Goal: Task Accomplishment & Management: Manage account settings

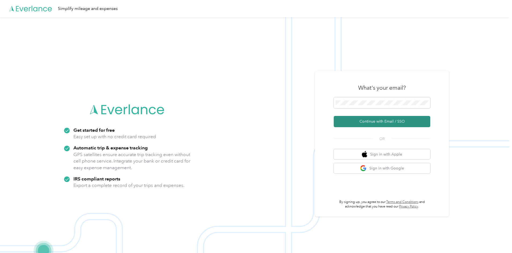
click at [374, 122] on button "Continue with Email / SSO" at bounding box center [382, 121] width 97 height 11
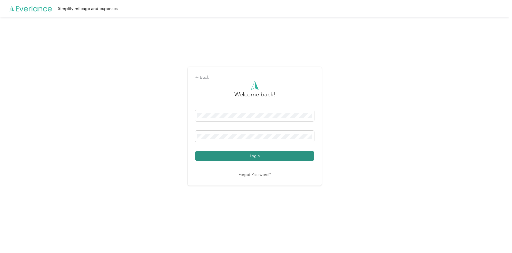
click at [251, 154] on button "Login" at bounding box center [254, 156] width 119 height 9
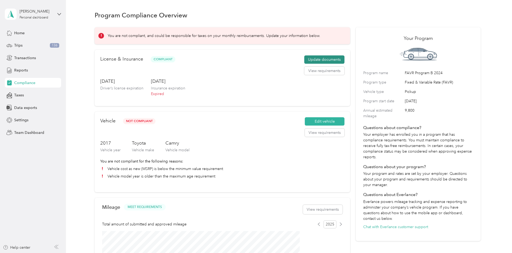
click at [309, 64] on button "Update documents" at bounding box center [324, 60] width 40 height 9
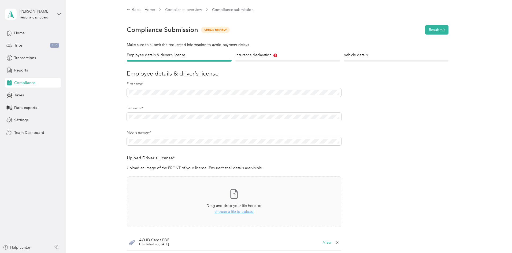
click at [337, 241] on icon at bounding box center [337, 243] width 4 height 4
click at [252, 55] on h4 "Insurance declaration" at bounding box center [288, 55] width 105 height 6
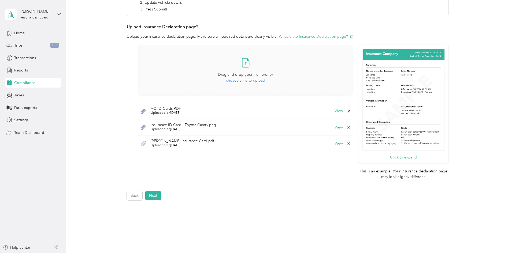
scroll to position [114, 0]
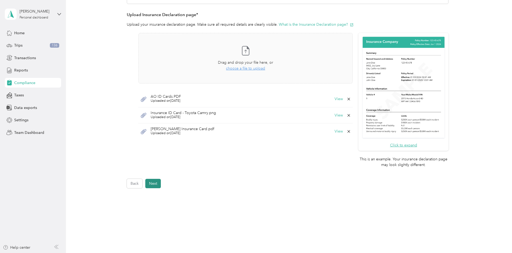
click at [153, 184] on button "Next" at bounding box center [153, 183] width 16 height 9
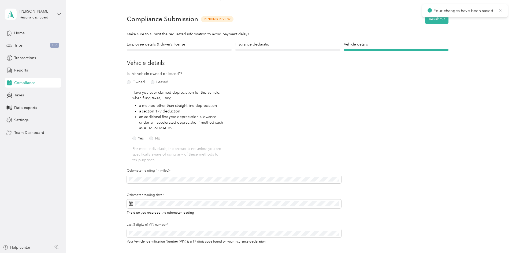
scroll to position [7, 0]
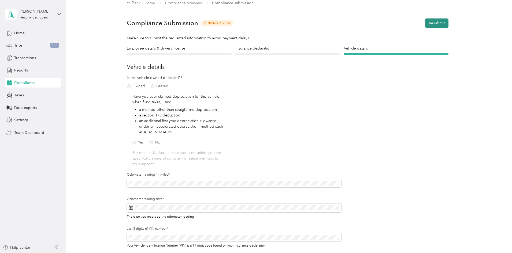
click at [432, 23] on button "Resubmit" at bounding box center [436, 23] width 23 height 9
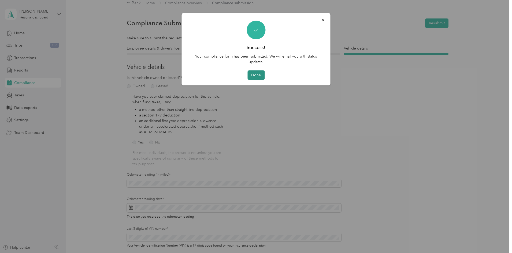
click at [258, 75] on button "Done" at bounding box center [256, 75] width 17 height 9
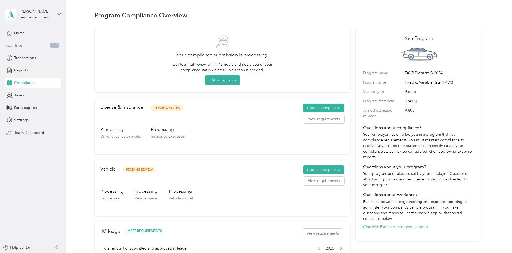
click at [27, 45] on div "Trips 136" at bounding box center [33, 46] width 56 height 10
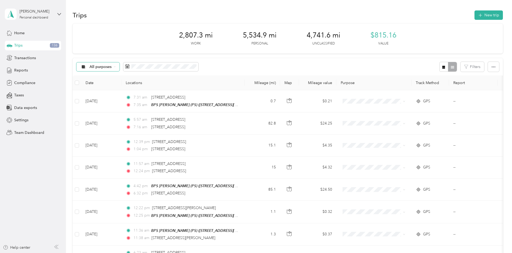
click at [120, 65] on div "All purposes" at bounding box center [97, 67] width 43 height 9
click at [139, 87] on span "Unclassified" at bounding box center [144, 86] width 37 height 6
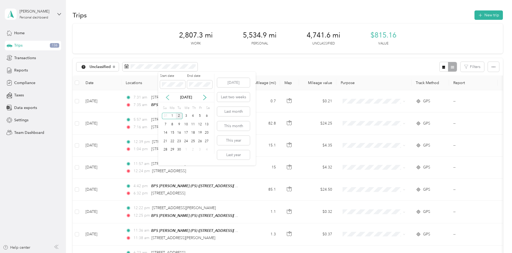
click at [167, 97] on icon at bounding box center [167, 97] width 5 height 5
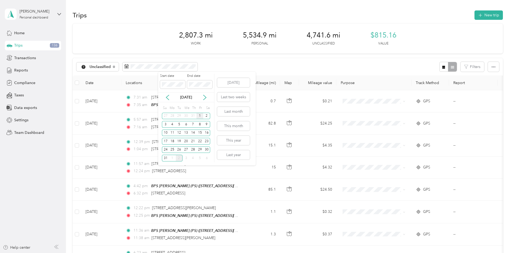
click at [199, 115] on div "1" at bounding box center [200, 116] width 7 height 7
click at [165, 157] on div "31" at bounding box center [165, 158] width 7 height 7
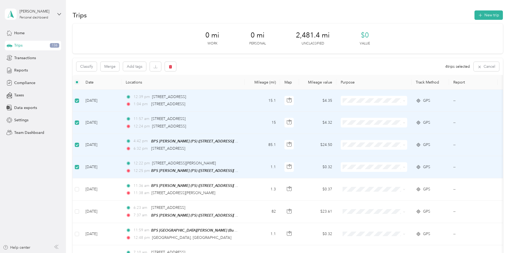
click at [79, 164] on label at bounding box center [77, 167] width 4 height 6
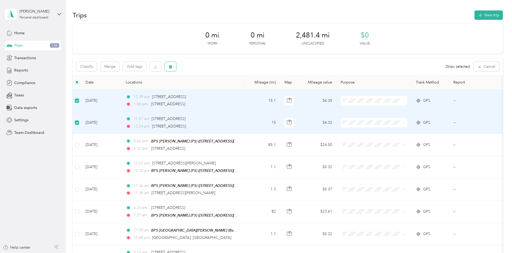
click at [172, 66] on icon "button" at bounding box center [170, 66] width 3 height 3
click at [245, 90] on button "Yes" at bounding box center [246, 89] width 10 height 9
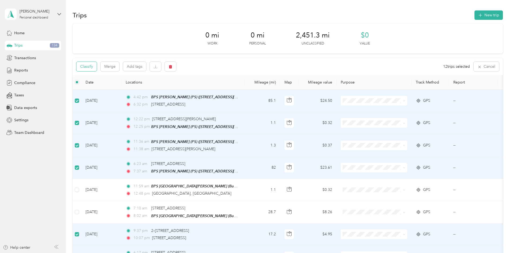
click at [97, 66] on button "Classify" at bounding box center [86, 66] width 20 height 9
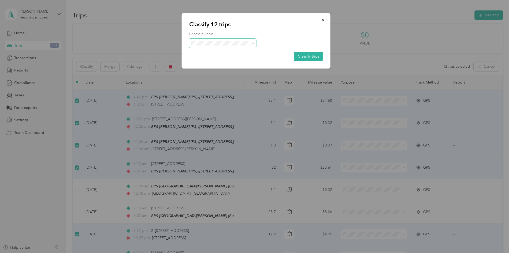
click at [253, 42] on span at bounding box center [253, 43] width 2 height 5
click at [253, 43] on icon at bounding box center [253, 43] width 2 height 2
click at [215, 60] on span "Personal" at bounding box center [228, 63] width 50 height 6
click at [303, 56] on button "Classify trips" at bounding box center [308, 56] width 29 height 9
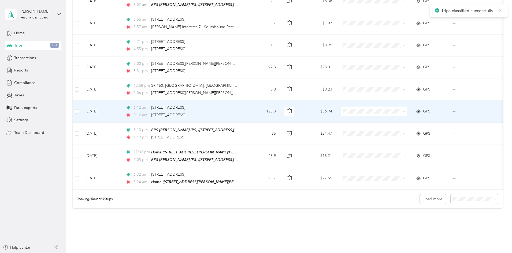
scroll to position [486, 0]
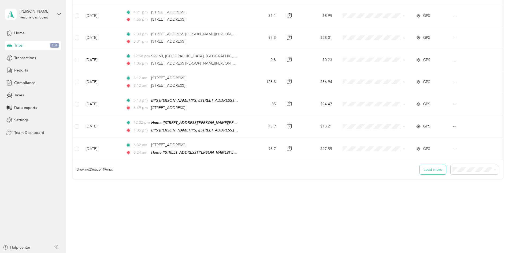
click at [420, 171] on button "Load more" at bounding box center [433, 169] width 26 height 9
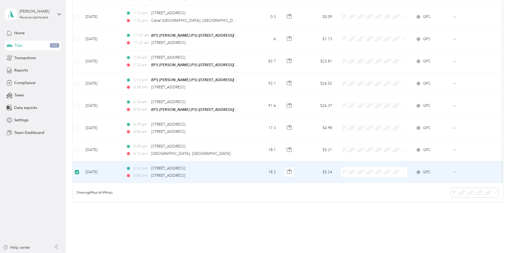
scroll to position [995, 0]
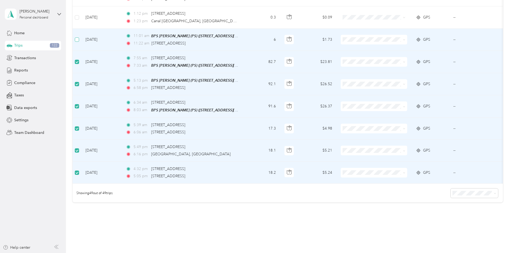
click at [79, 37] on label at bounding box center [77, 40] width 4 height 6
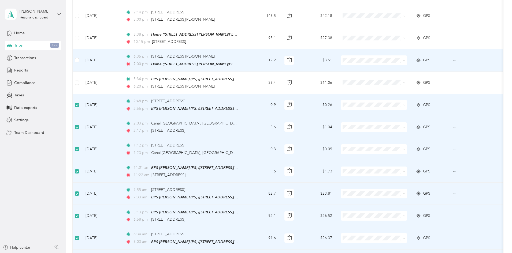
scroll to position [861, 0]
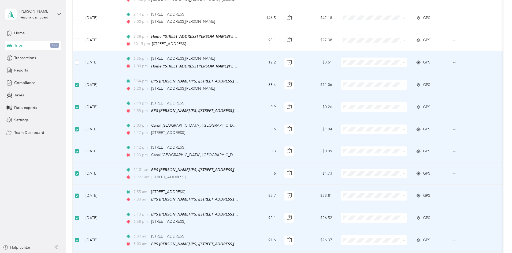
click at [81, 60] on td at bounding box center [77, 63] width 9 height 22
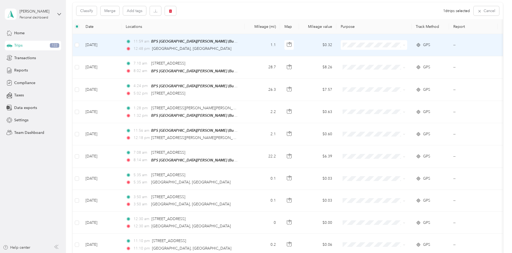
scroll to position [0, 0]
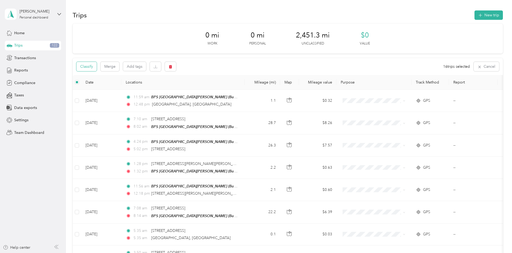
click at [97, 65] on button "Classify" at bounding box center [86, 66] width 20 height 9
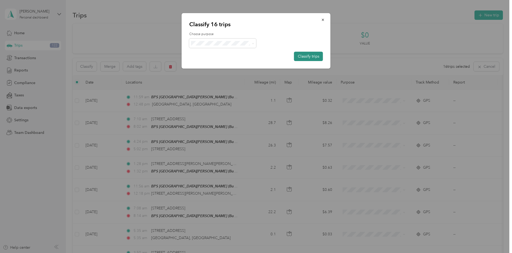
click at [306, 56] on button "Classify trips" at bounding box center [308, 56] width 29 height 9
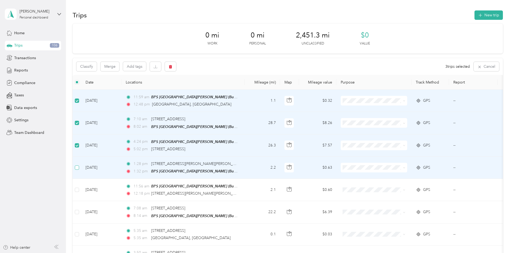
click at [79, 170] on label at bounding box center [77, 168] width 4 height 6
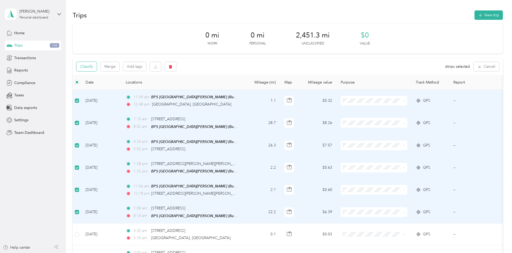
click at [97, 67] on button "Classify" at bounding box center [86, 66] width 20 height 9
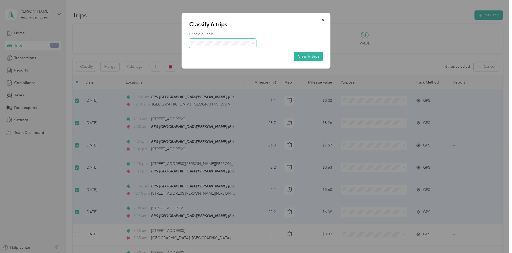
click at [252, 43] on icon at bounding box center [253, 43] width 2 height 2
click at [216, 55] on li "Buckeye Power Sales" at bounding box center [222, 50] width 67 height 9
click at [307, 56] on button "Classify trips" at bounding box center [308, 56] width 29 height 9
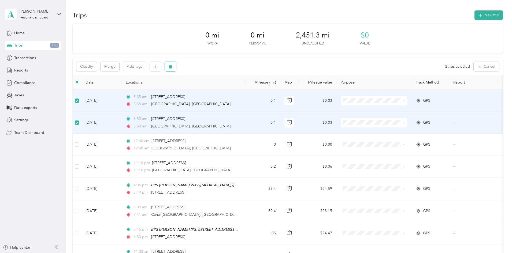
click at [172, 67] on icon "button" at bounding box center [171, 67] width 4 height 4
click at [247, 89] on button "Yes" at bounding box center [246, 89] width 10 height 9
click at [176, 67] on button "button" at bounding box center [170, 66] width 11 height 9
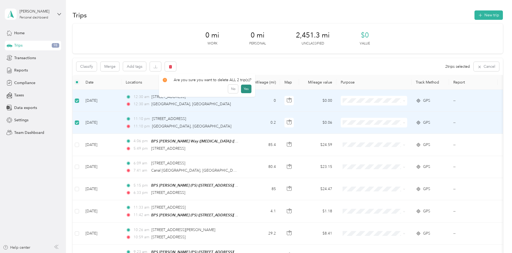
click at [246, 89] on button "Yes" at bounding box center [246, 89] width 10 height 9
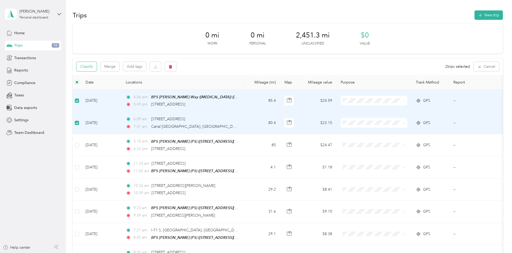
click at [97, 66] on button "Classify" at bounding box center [86, 66] width 20 height 9
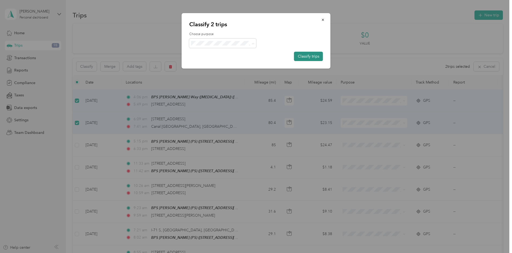
click at [310, 55] on button "Classify trips" at bounding box center [308, 56] width 29 height 9
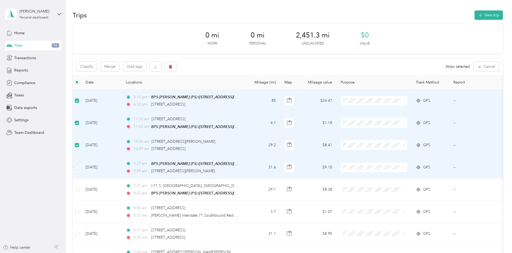
click at [81, 164] on td at bounding box center [77, 168] width 9 height 22
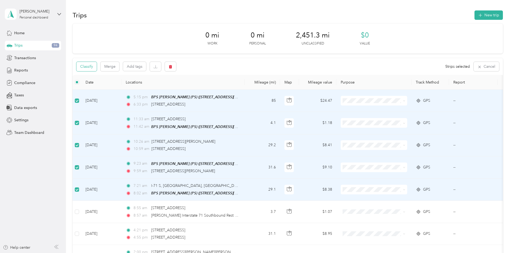
click at [97, 67] on button "Classify" at bounding box center [86, 66] width 20 height 9
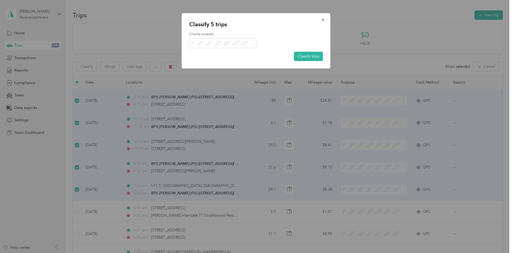
click at [214, 60] on span "Personal" at bounding box center [228, 62] width 50 height 6
click at [307, 57] on button "Classify trips" at bounding box center [308, 56] width 29 height 9
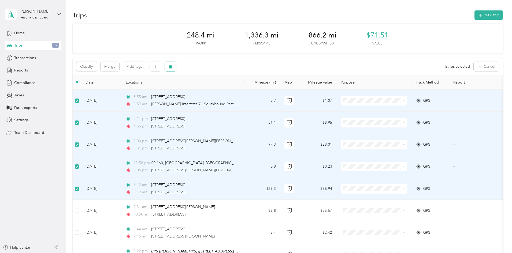
click at [176, 67] on button "button" at bounding box center [170, 66] width 11 height 9
click at [247, 89] on button "Yes" at bounding box center [246, 89] width 10 height 9
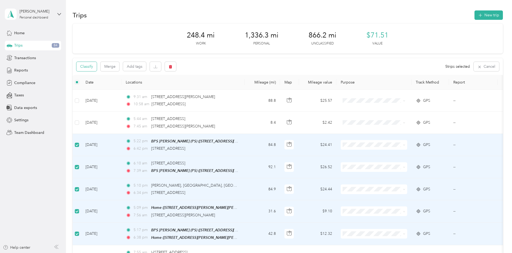
click at [97, 67] on button "Classify" at bounding box center [86, 66] width 20 height 9
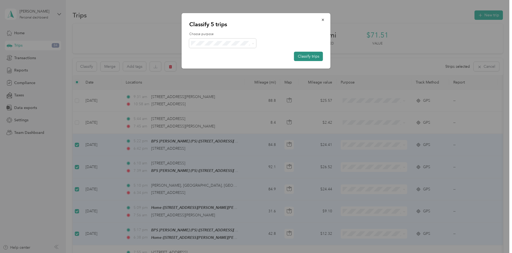
click at [313, 56] on button "Classify trips" at bounding box center [308, 56] width 29 height 9
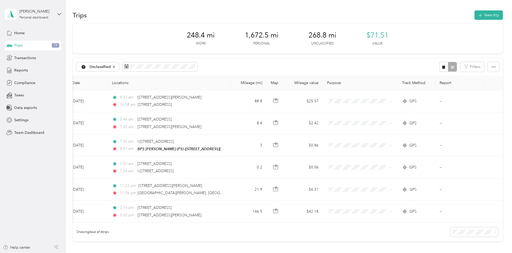
scroll to position [0, 87]
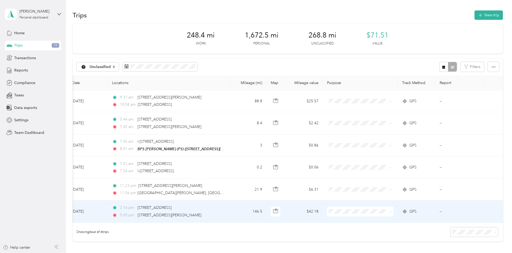
click at [410, 211] on span "GPS" at bounding box center [413, 212] width 7 height 6
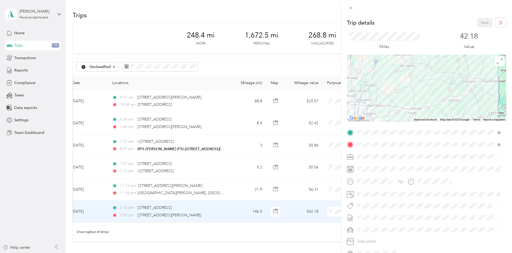
drag, startPoint x: 449, startPoint y: 72, endPoint x: 419, endPoint y: 110, distance: 47.8
click at [418, 111] on div at bounding box center [427, 88] width 160 height 67
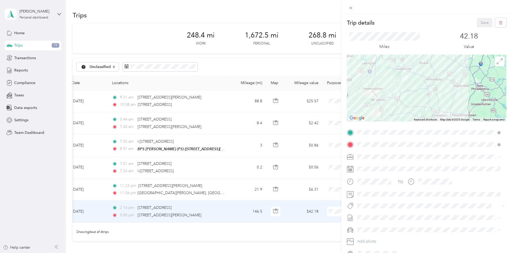
drag, startPoint x: 439, startPoint y: 80, endPoint x: 409, endPoint y: 113, distance: 44.6
click at [409, 113] on div at bounding box center [427, 88] width 160 height 67
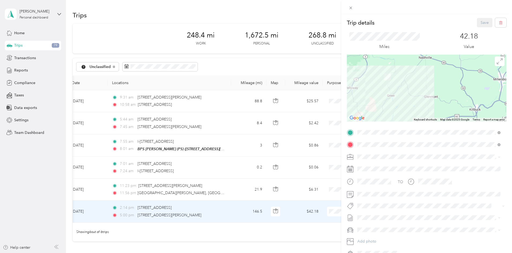
drag, startPoint x: 409, startPoint y: 76, endPoint x: 416, endPoint y: 121, distance: 45.3
click at [416, 126] on div "Trip details Save This trip cannot be edited because it is either under review,…" at bounding box center [427, 138] width 160 height 240
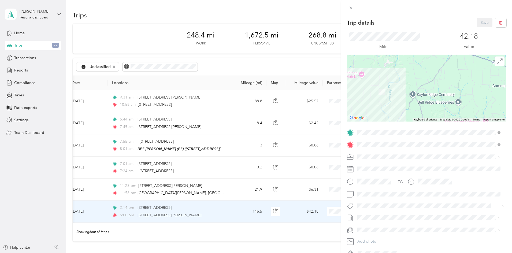
drag, startPoint x: 385, startPoint y: 79, endPoint x: 402, endPoint y: 114, distance: 39.2
click at [402, 114] on div at bounding box center [427, 88] width 160 height 67
drag, startPoint x: 258, startPoint y: 225, endPoint x: 178, endPoint y: 225, distance: 79.4
click at [168, 224] on div "Trip details Save This trip cannot be edited because it is either under review,…" at bounding box center [256, 126] width 512 height 253
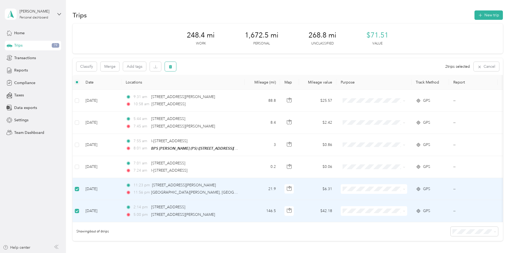
click at [172, 67] on icon "button" at bounding box center [170, 66] width 3 height 3
click at [243, 90] on button "Yes" at bounding box center [246, 89] width 10 height 9
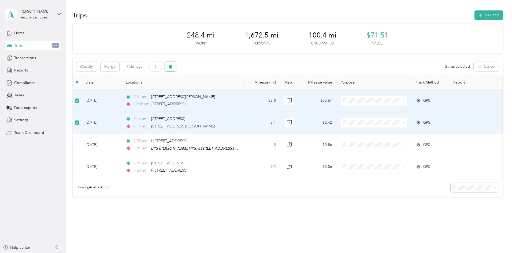
click at [176, 69] on button "button" at bounding box center [170, 66] width 11 height 9
click at [244, 89] on button "Yes" at bounding box center [246, 89] width 10 height 9
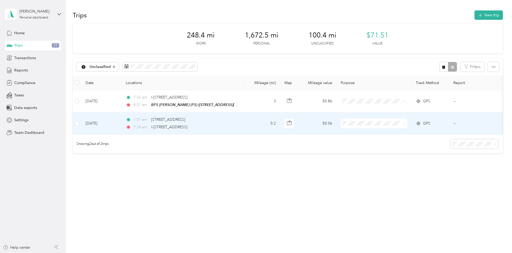
click at [431, 124] on span "GPS" at bounding box center [426, 124] width 7 height 6
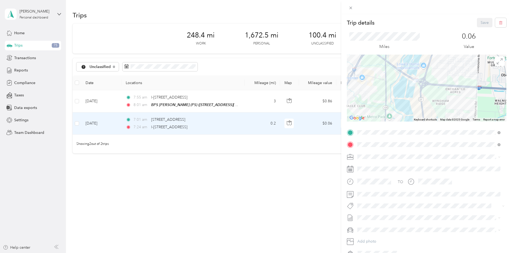
click at [113, 102] on div "Trip details Save This trip cannot be edited because it is either under review,…" at bounding box center [256, 126] width 512 height 253
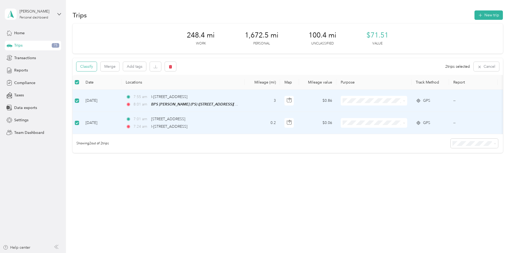
click at [97, 65] on button "Classify" at bounding box center [86, 66] width 20 height 9
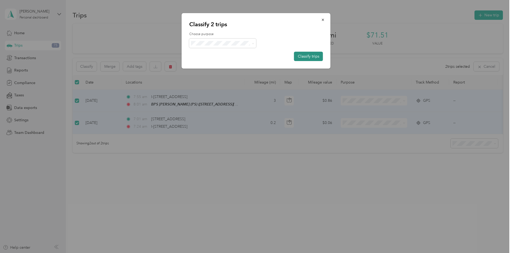
click at [304, 57] on button "Classify trips" at bounding box center [308, 56] width 29 height 9
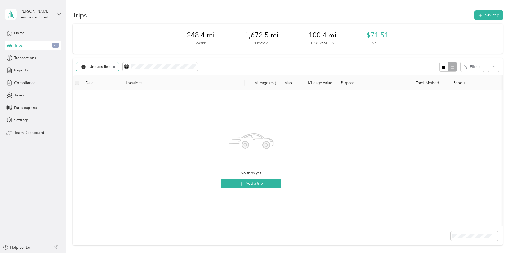
click at [115, 66] on icon at bounding box center [114, 67] width 2 height 2
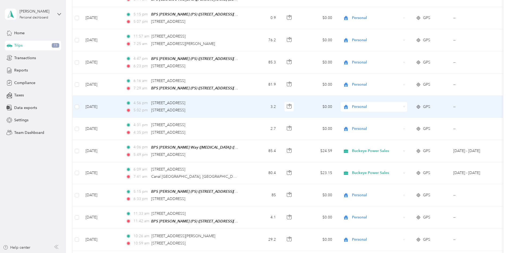
scroll to position [349, 0]
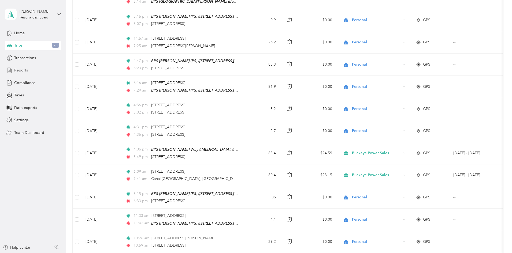
click at [24, 69] on span "Reports" at bounding box center [21, 71] width 14 height 6
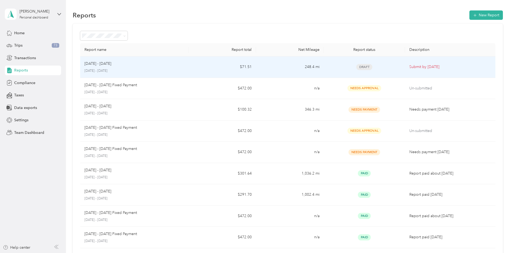
click at [177, 66] on div "[DATE] - [DATE]" at bounding box center [134, 64] width 100 height 6
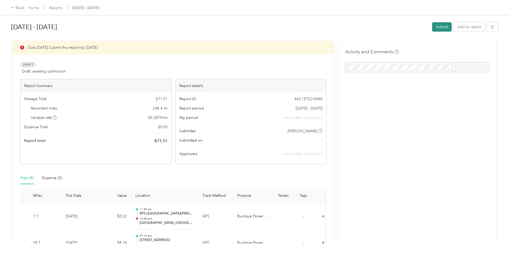
click at [432, 28] on button "Submit" at bounding box center [442, 26] width 20 height 9
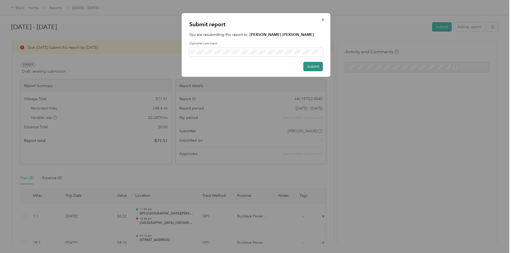
click at [307, 66] on button "Submit" at bounding box center [314, 66] width 20 height 9
